Goal: Task Accomplishment & Management: Complete application form

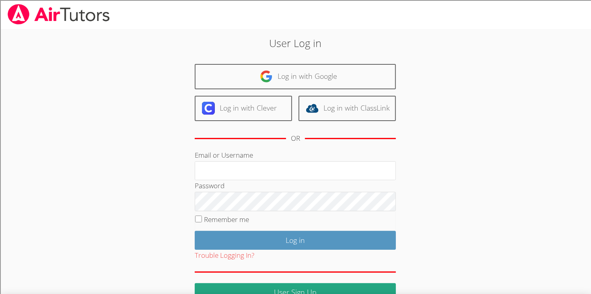
click at [323, 152] on div "Email or Username" at bounding box center [295, 165] width 201 height 31
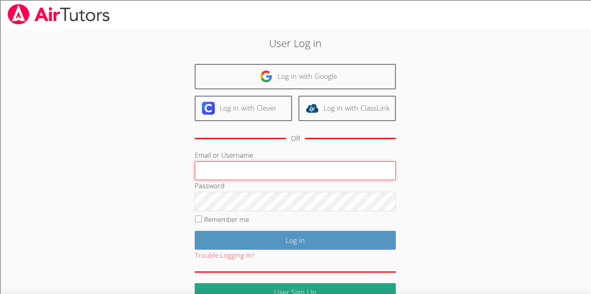
click at [329, 175] on input "Email or Username" at bounding box center [295, 170] width 201 height 19
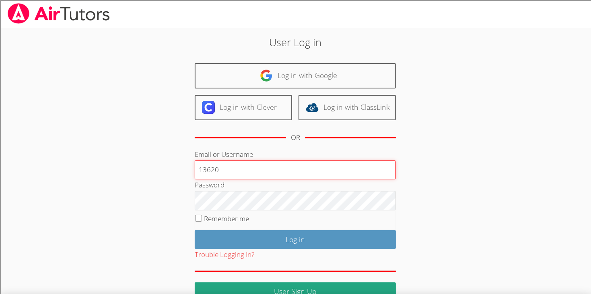
type input "13620"
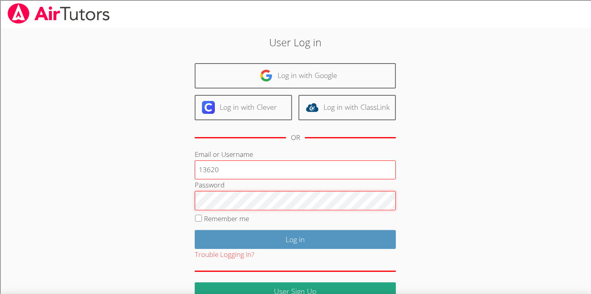
scroll to position [0, 0]
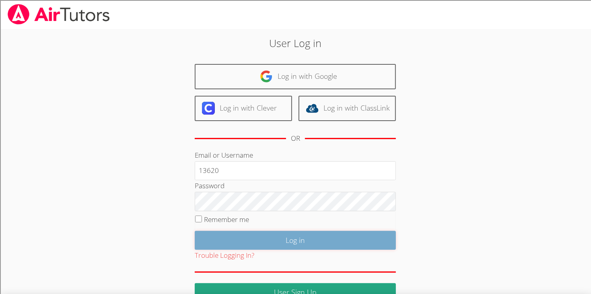
click at [199, 232] on input "Log in" at bounding box center [295, 240] width 201 height 19
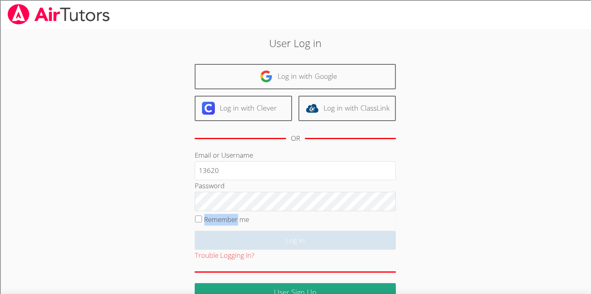
click at [199, 227] on fieldset "Remember me" at bounding box center [295, 221] width 201 height 20
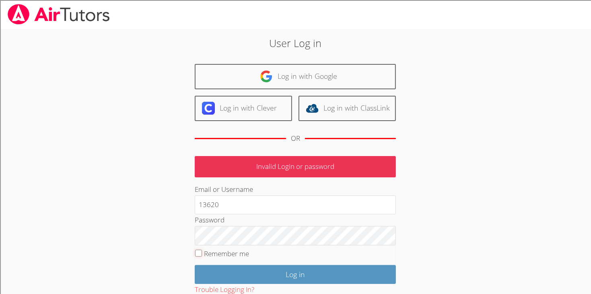
click at [196, 252] on input "Remember me" at bounding box center [198, 253] width 7 height 7
click at [200, 255] on input "Remember me" at bounding box center [198, 253] width 7 height 7
checkbox input "false"
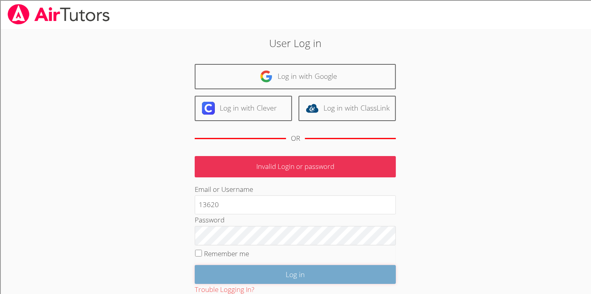
click at [199, 265] on input "Log in" at bounding box center [295, 274] width 201 height 19
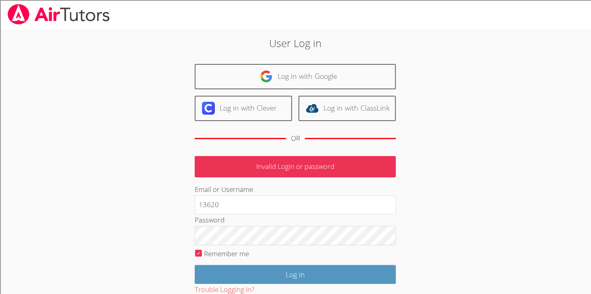
click at [197, 256] on input "Remember me" at bounding box center [198, 253] width 7 height 7
click at [201, 252] on input "Remember me" at bounding box center [198, 253] width 7 height 7
click at [199, 255] on input "Remember me" at bounding box center [198, 253] width 7 height 7
checkbox input "false"
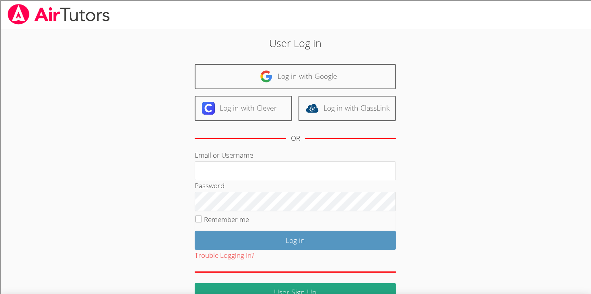
type input "0"
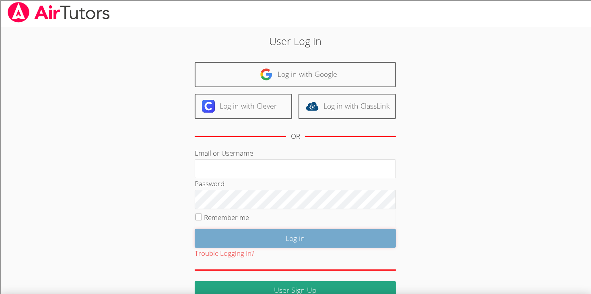
click at [266, 244] on input "Log in" at bounding box center [295, 238] width 201 height 19
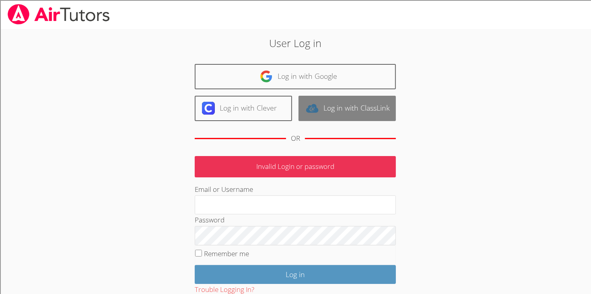
click at [342, 106] on link "Log in with ClassLink" at bounding box center [347, 108] width 97 height 25
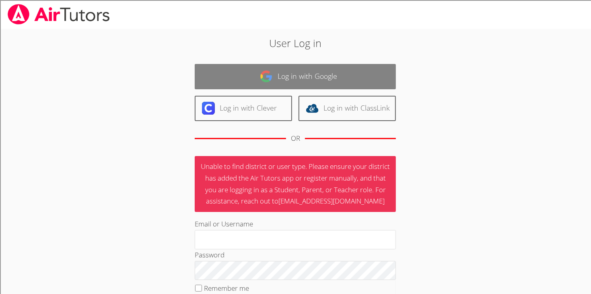
click at [248, 74] on link "Log in with Google" at bounding box center [295, 76] width 201 height 25
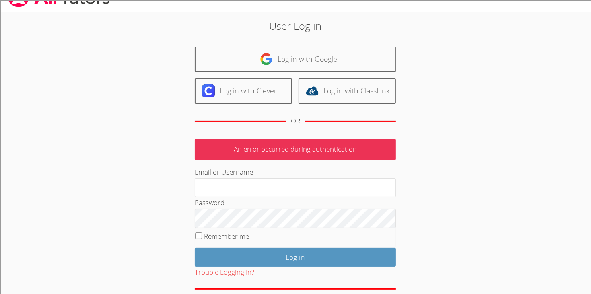
scroll to position [53, 0]
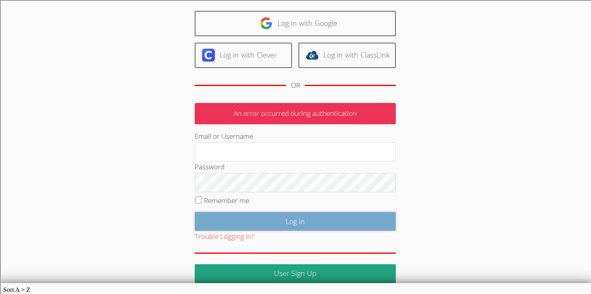
click at [298, 217] on input "Log in" at bounding box center [295, 221] width 201 height 19
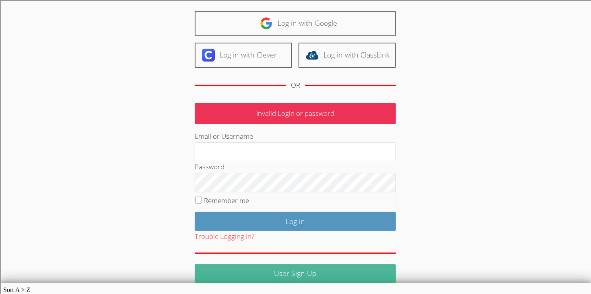
click at [288, 270] on link "User Sign Up" at bounding box center [295, 274] width 201 height 19
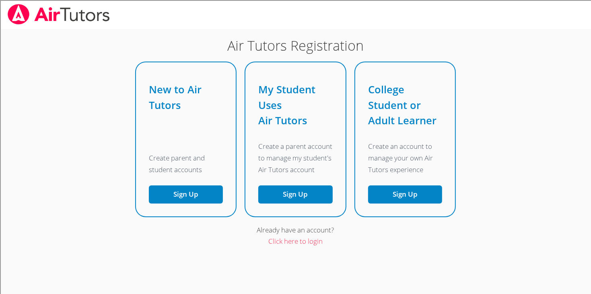
click at [212, 181] on div "Create parent and student accounts Sign Up" at bounding box center [186, 175] width 74 height 58
click at [197, 193] on button "Sign Up" at bounding box center [186, 195] width 74 height 18
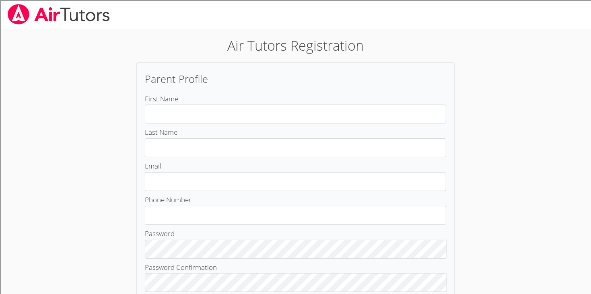
scroll to position [41, 0]
